Goal: Find contact information: Find contact information

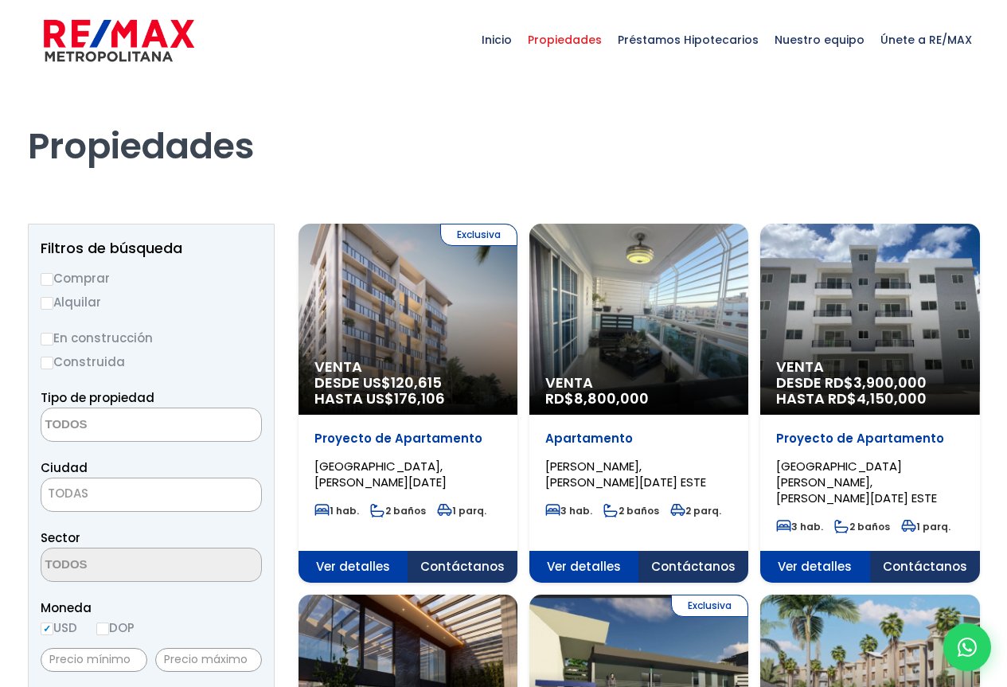
select select
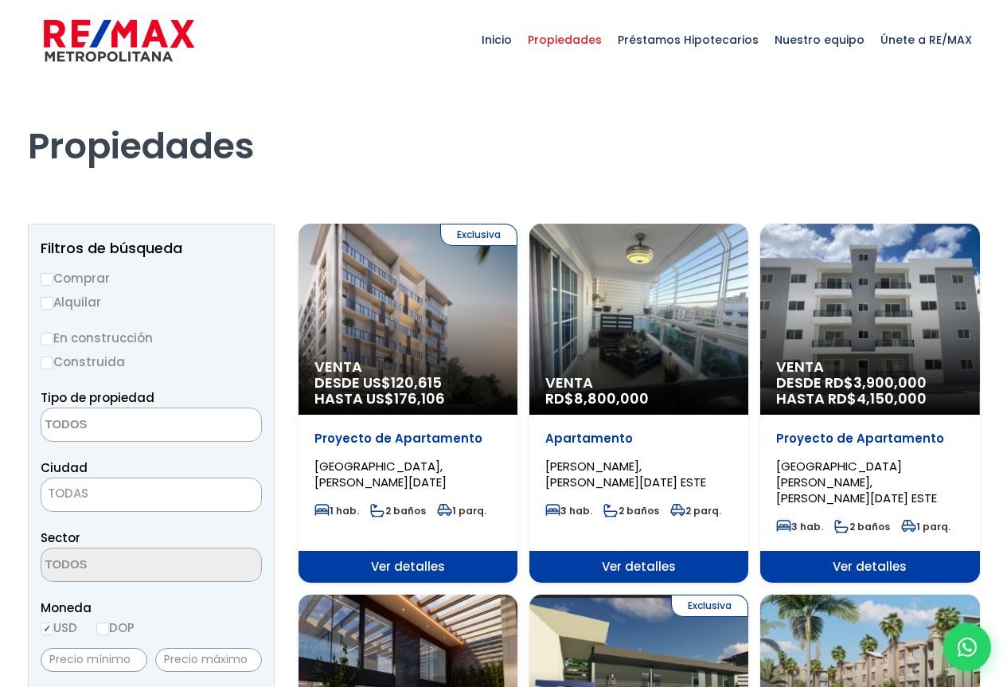
click at [588, 40] on span "Propiedades" at bounding box center [565, 40] width 90 height 48
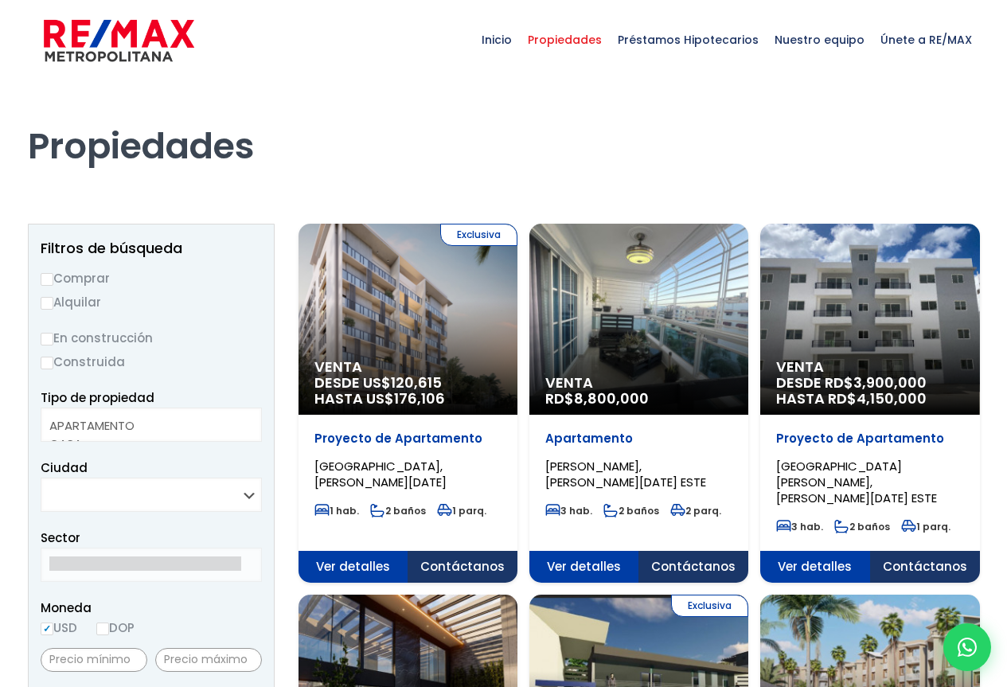
select select
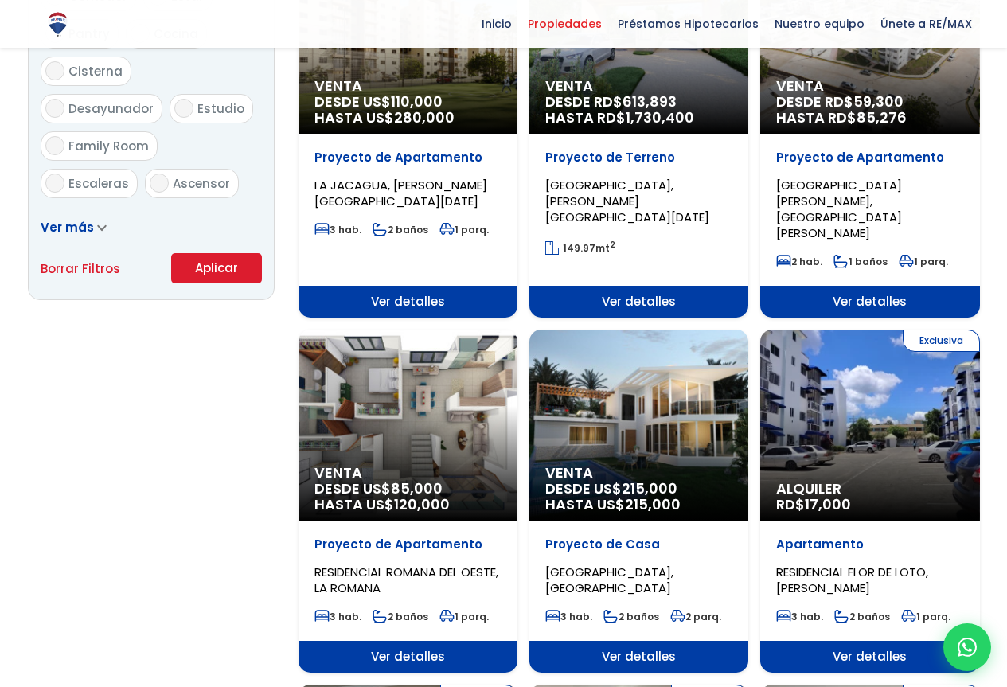
scroll to position [1034, 0]
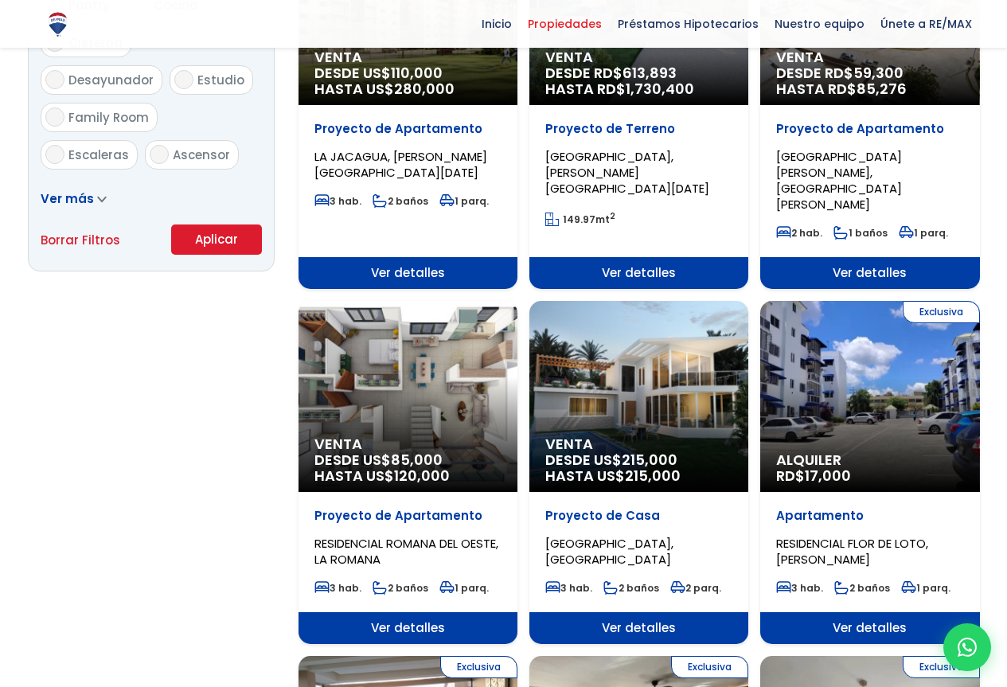
click at [99, 199] on icon at bounding box center [102, 199] width 10 height 7
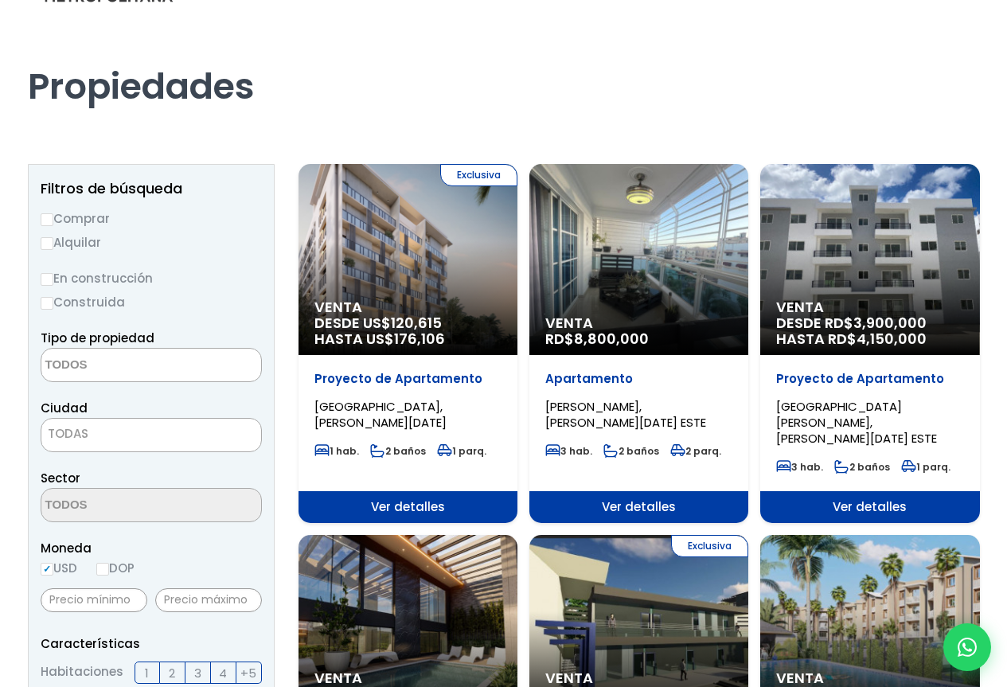
scroll to position [0, 0]
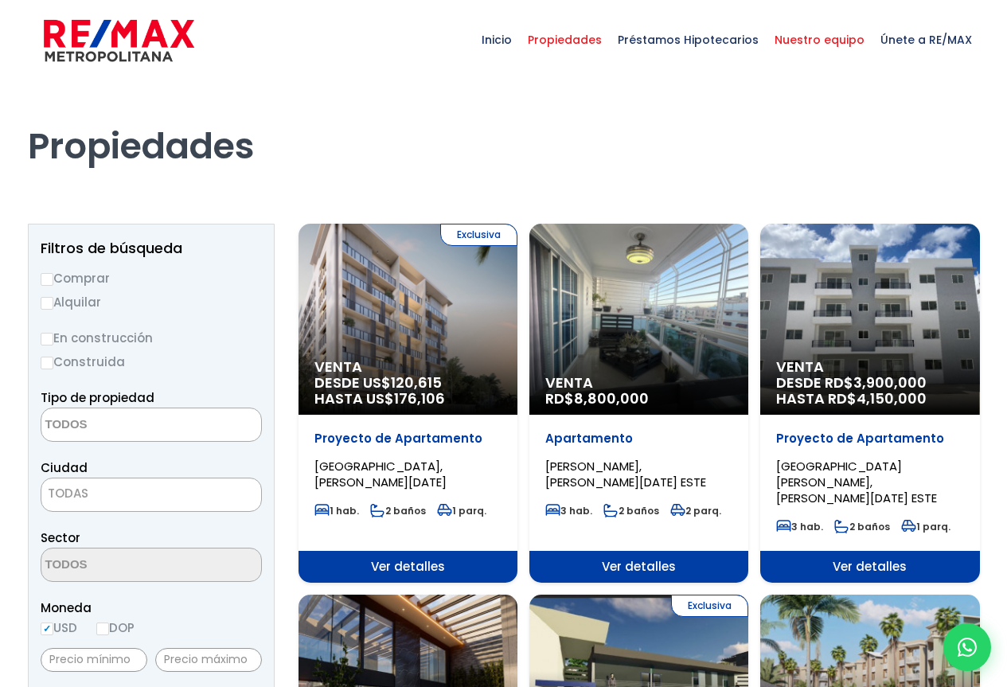
click at [829, 40] on span "Nuestro equipo" at bounding box center [819, 40] width 106 height 48
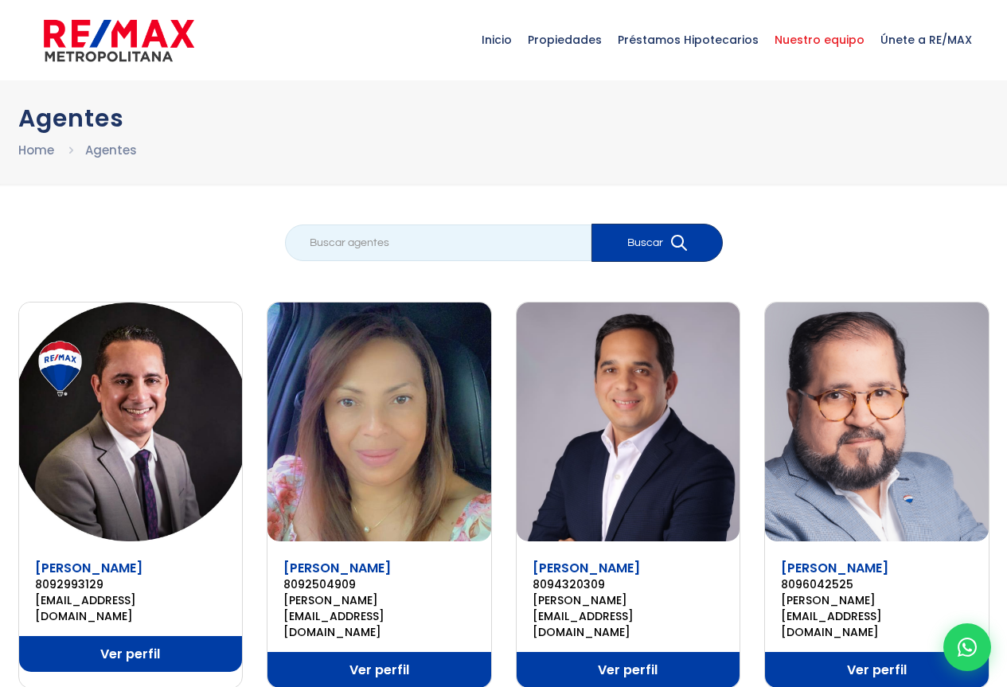
click at [306, 245] on input "search" at bounding box center [438, 242] width 306 height 37
type input "flor martinez"
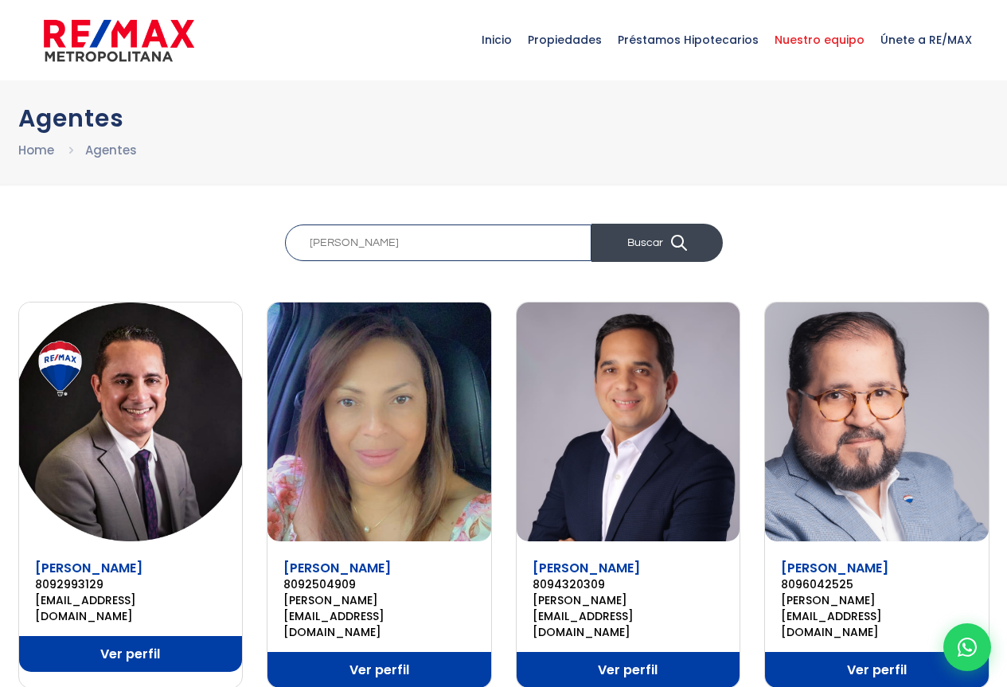
click at [682, 239] on icon "submit" at bounding box center [677, 241] width 13 height 13
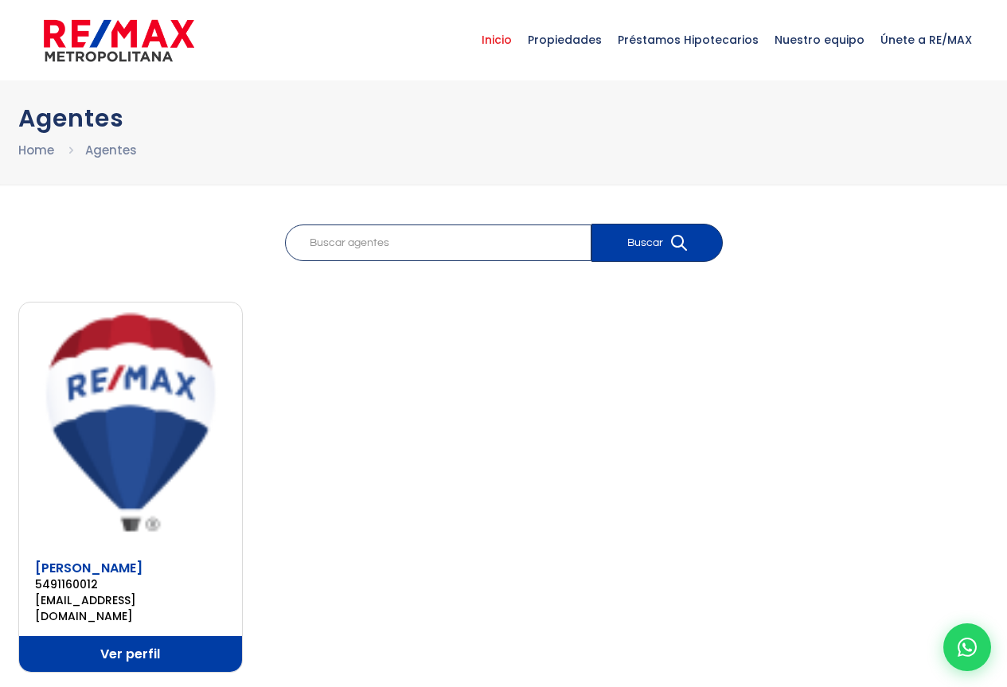
click at [520, 37] on span "Inicio" at bounding box center [496, 40] width 46 height 48
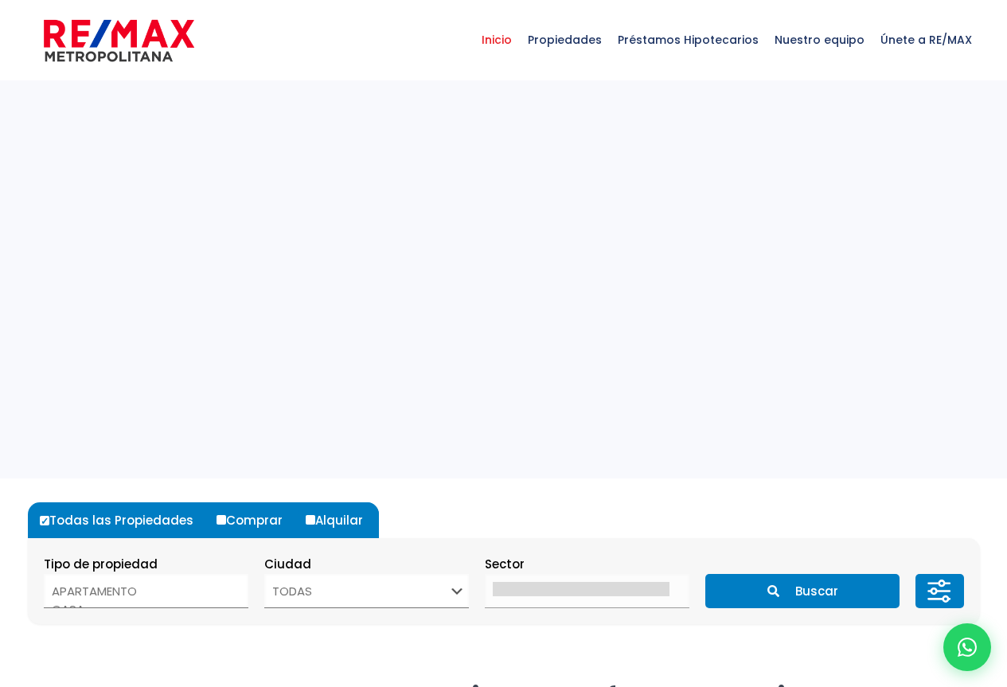
select select
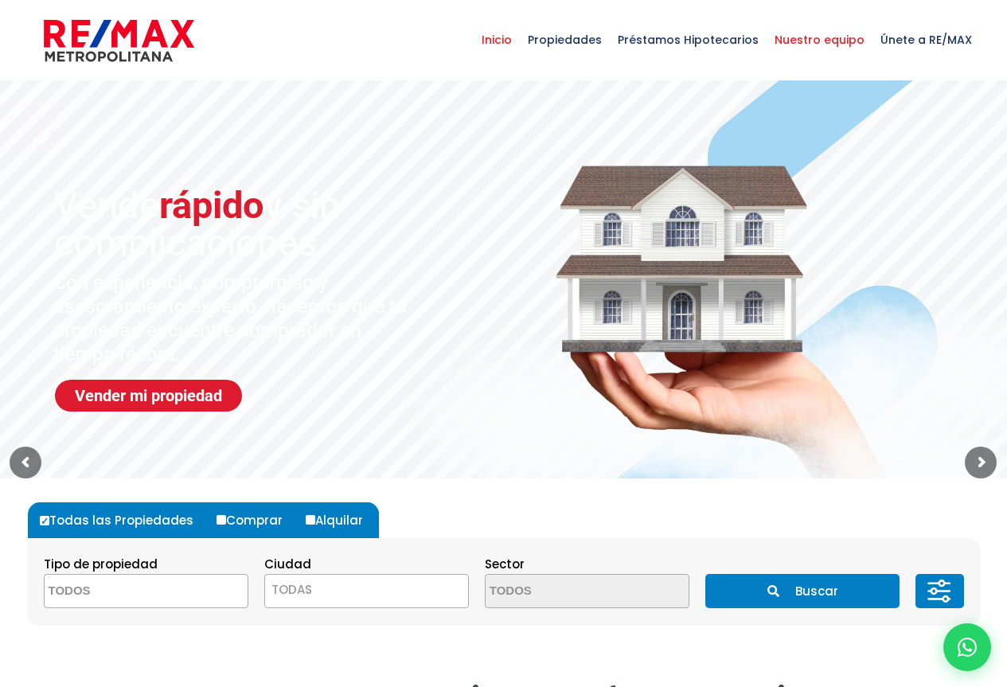
click at [829, 41] on span "Nuestro equipo" at bounding box center [819, 40] width 106 height 48
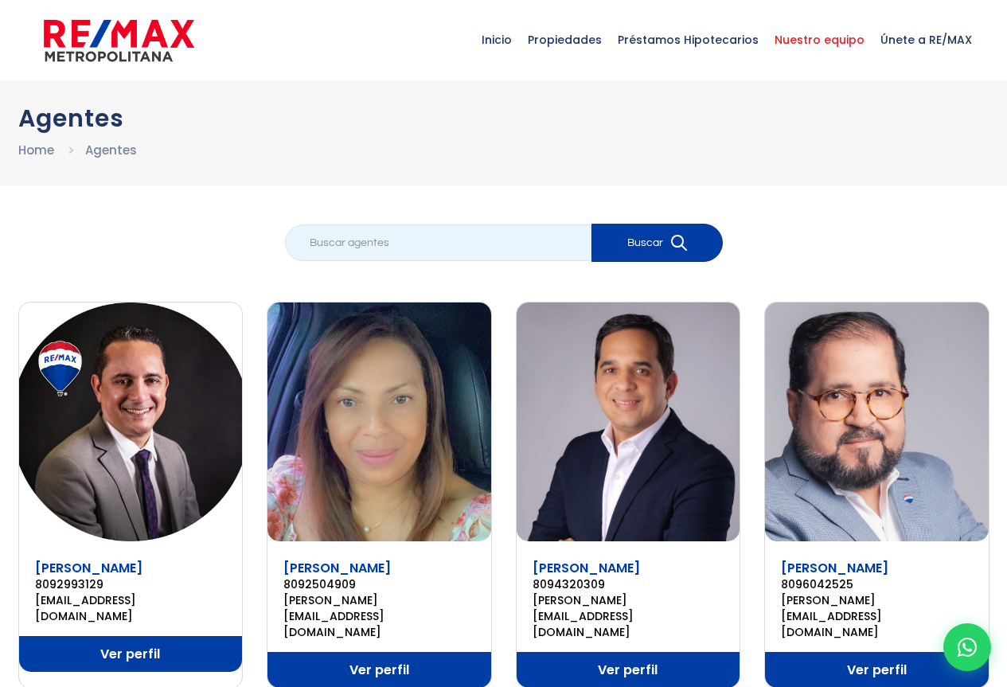
click at [324, 239] on input "search" at bounding box center [438, 242] width 306 height 37
type input "[PERSON_NAME]"
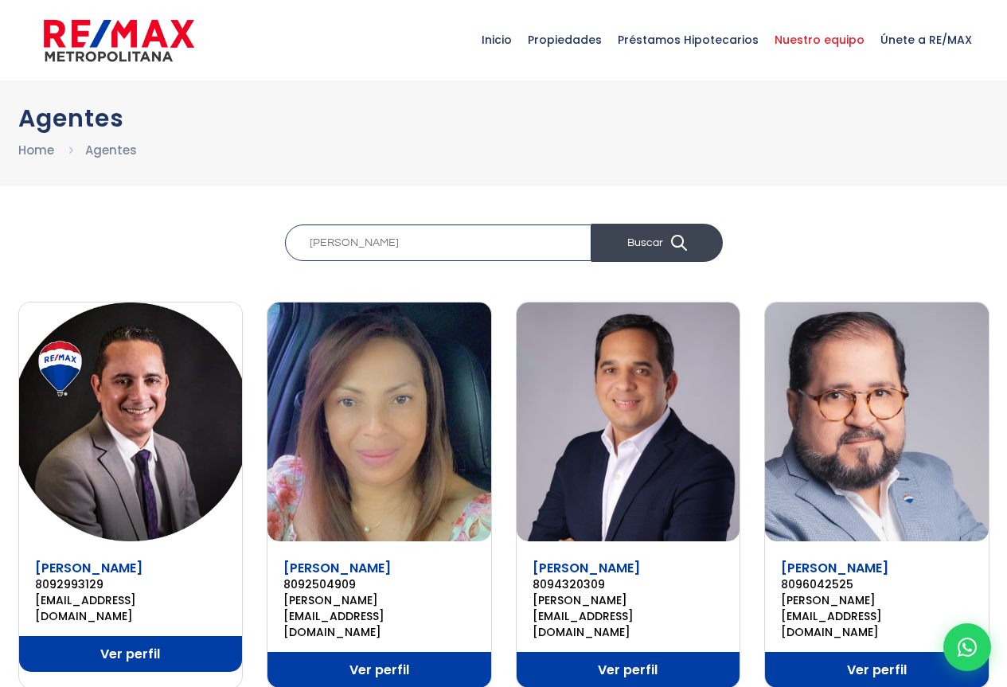
click at [661, 236] on button "Buscar" at bounding box center [656, 243] width 131 height 38
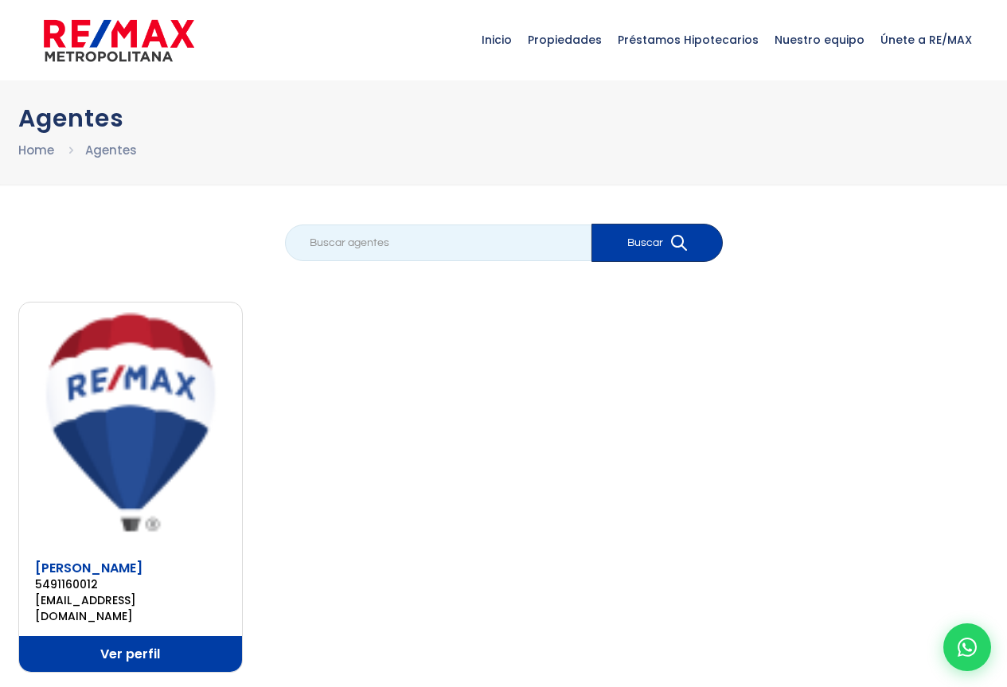
click at [319, 240] on input "search" at bounding box center [438, 242] width 306 height 37
type input "[PERSON_NAME]"
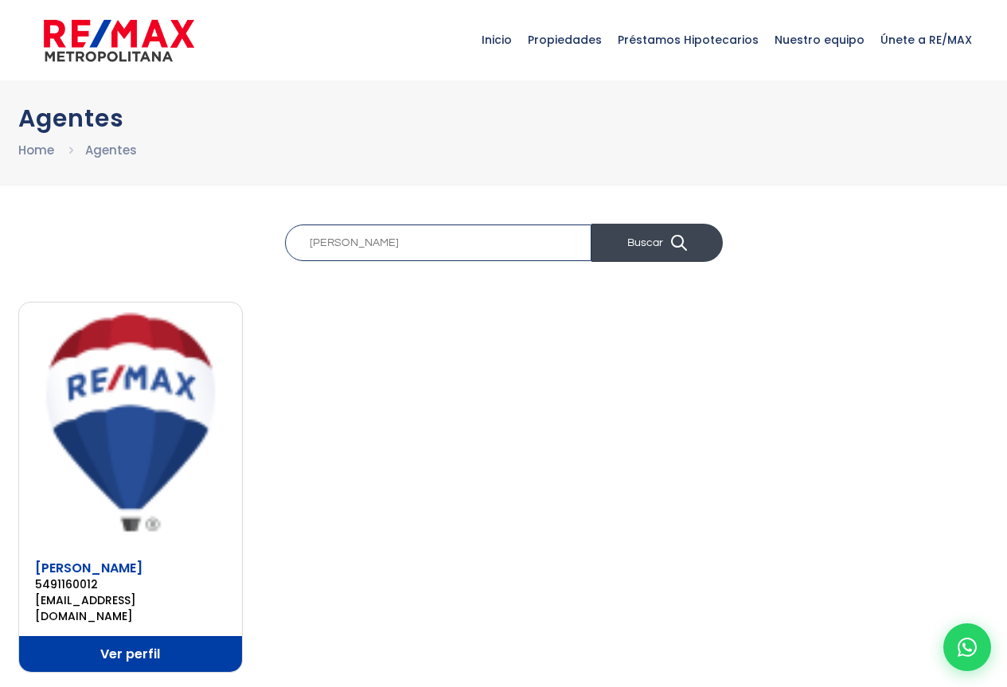
click at [678, 240] on icon "submit" at bounding box center [679, 243] width 16 height 16
click at [508, 37] on span "Inicio" at bounding box center [496, 40] width 46 height 48
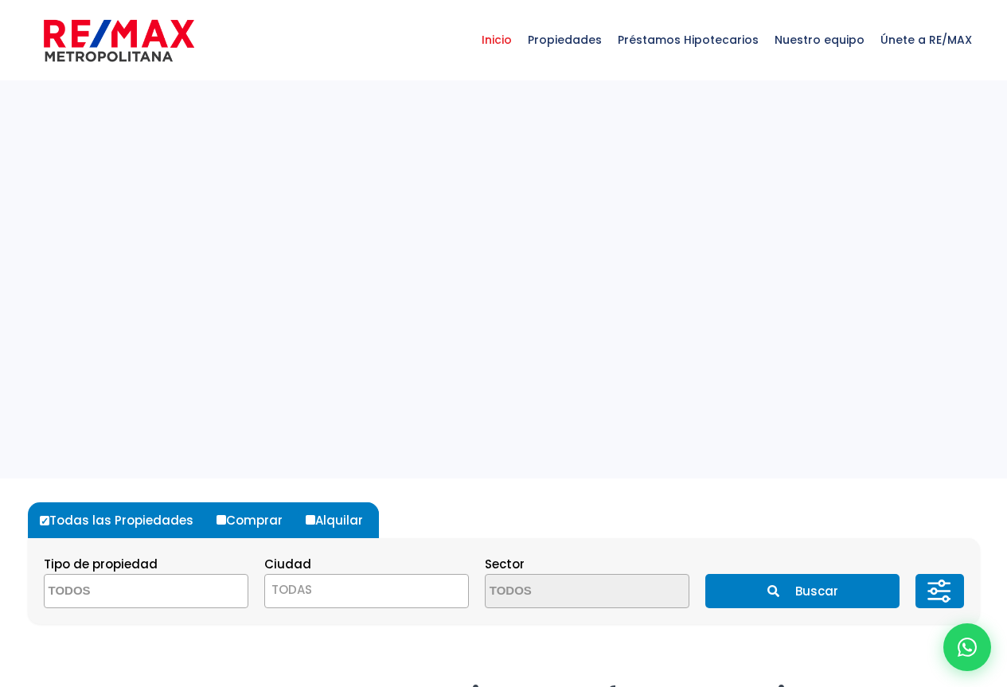
select select
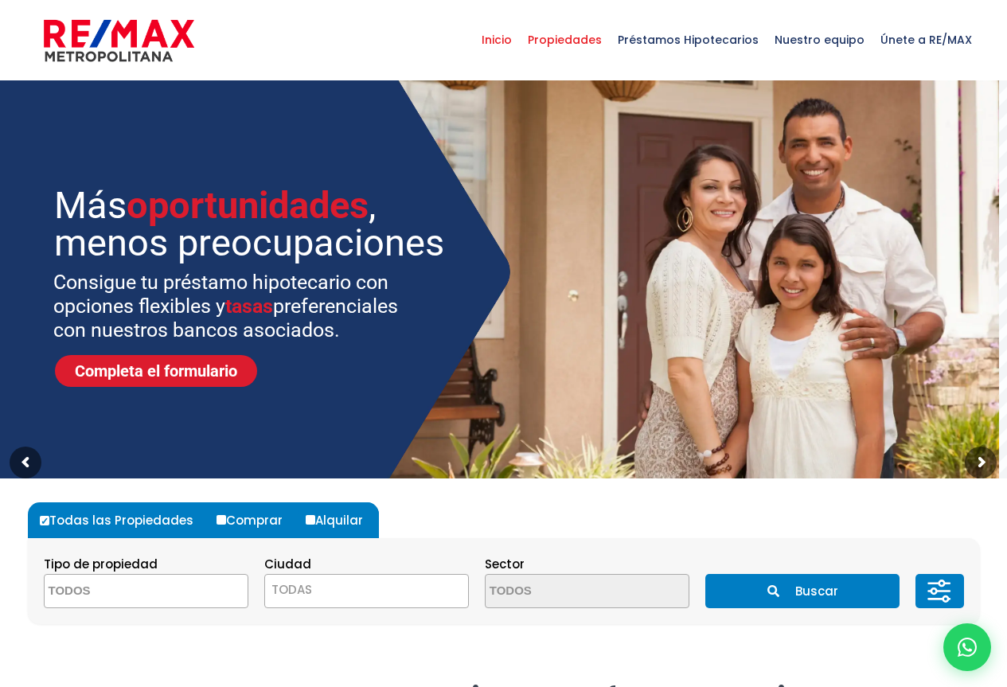
click at [573, 39] on span "Propiedades" at bounding box center [565, 40] width 90 height 48
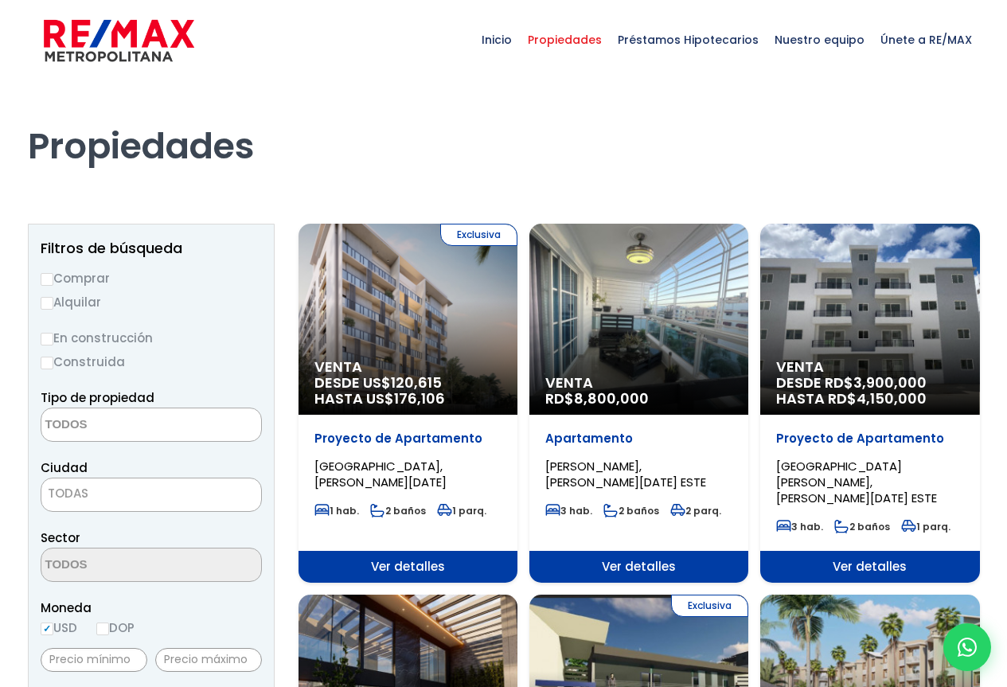
select select
